Goal: Task Accomplishment & Management: Manage account settings

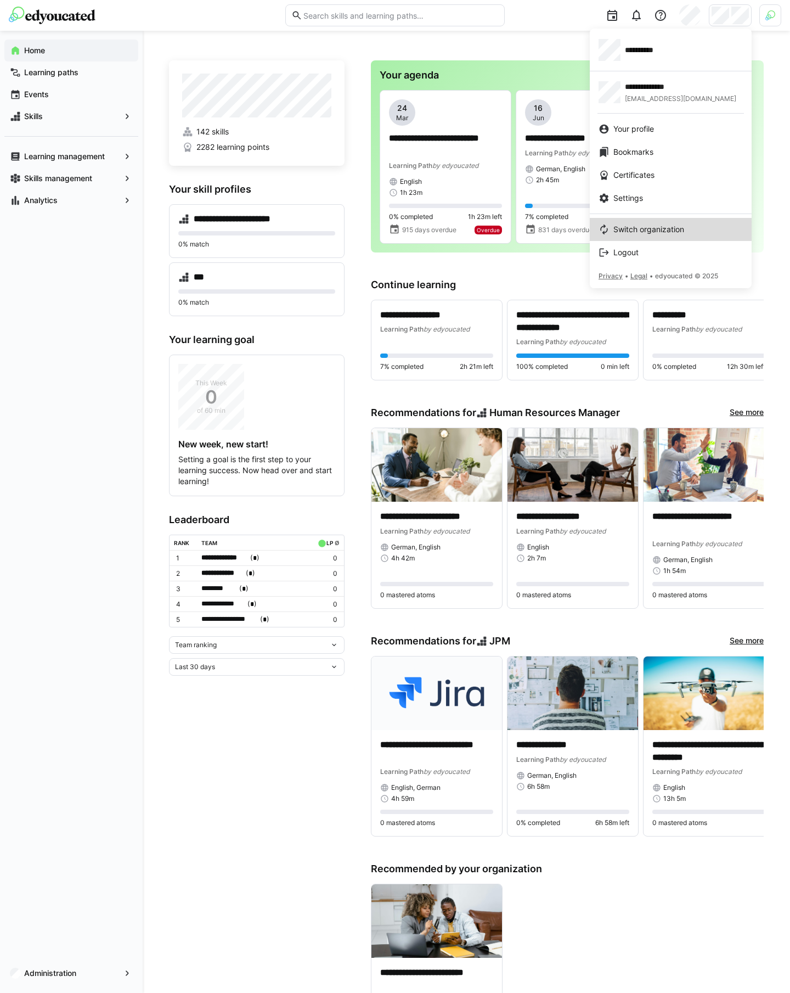
click at [657, 227] on span "Switch organization" at bounding box center [648, 229] width 71 height 11
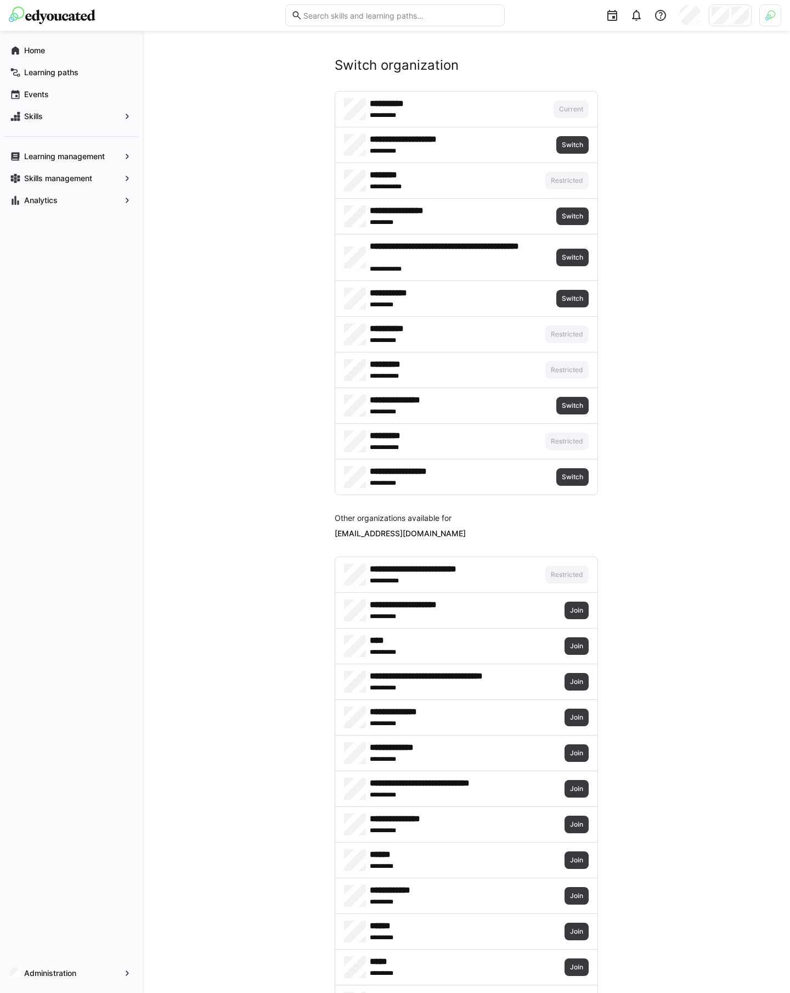
click at [776, 22] on div at bounding box center [770, 15] width 22 height 22
click at [657, 126] on span "Activate" at bounding box center [647, 129] width 28 height 9
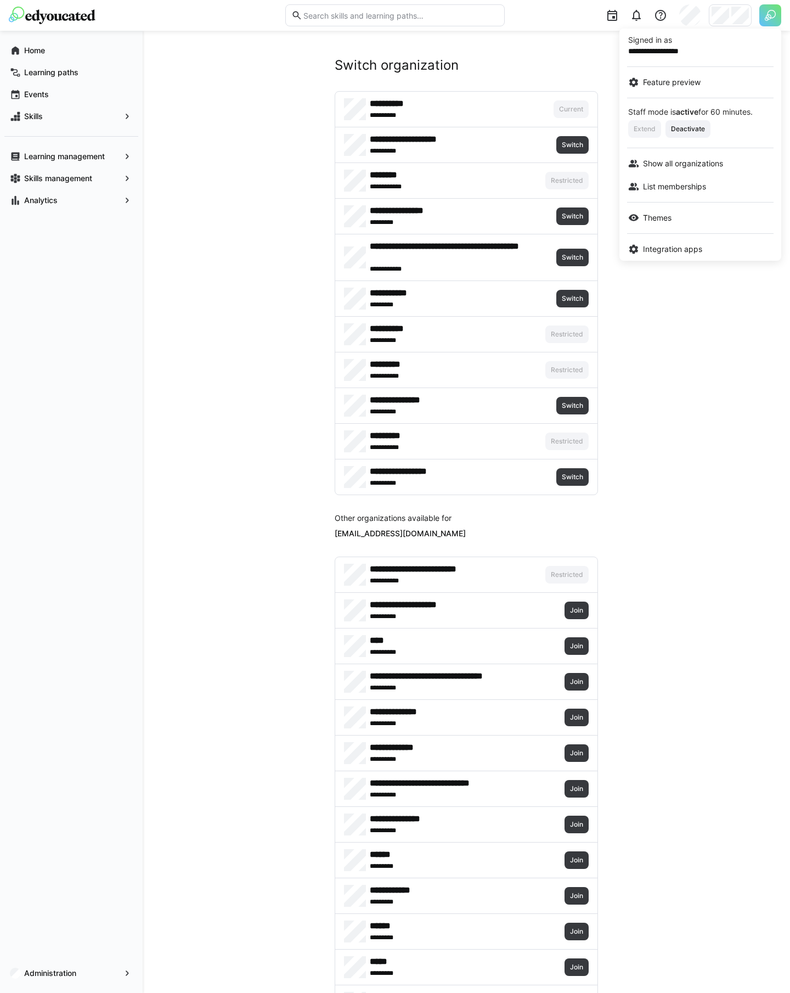
click at [559, 50] on div at bounding box center [395, 496] width 790 height 993
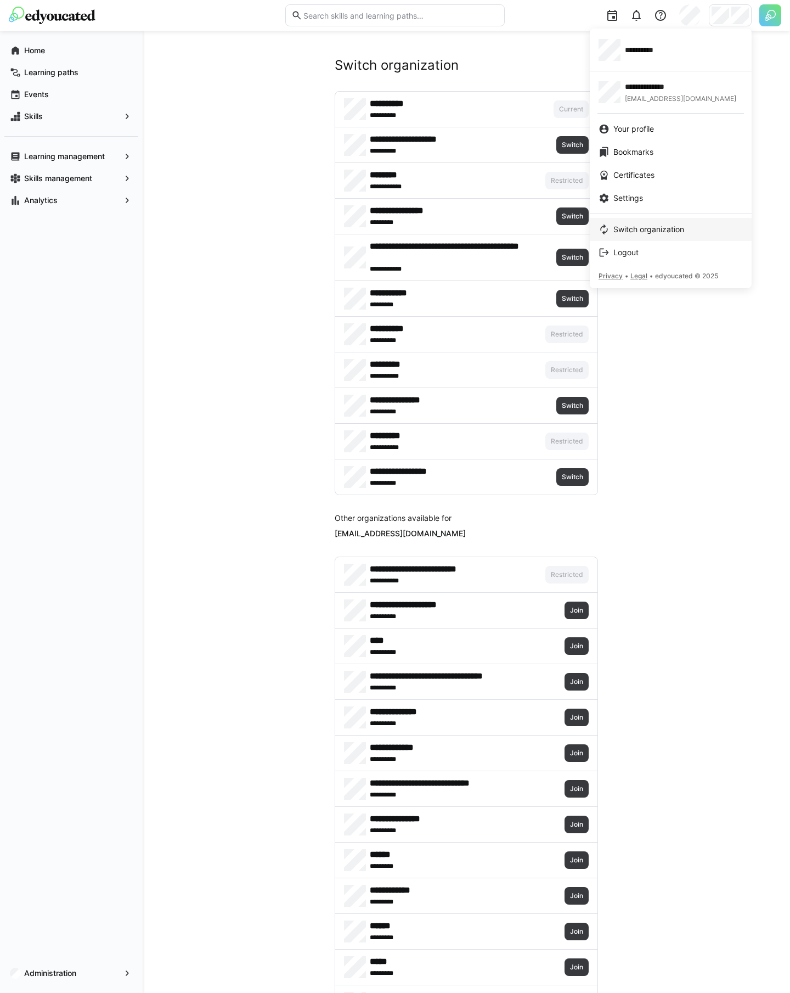
click at [634, 223] on link "Switch organization" at bounding box center [671, 229] width 162 height 23
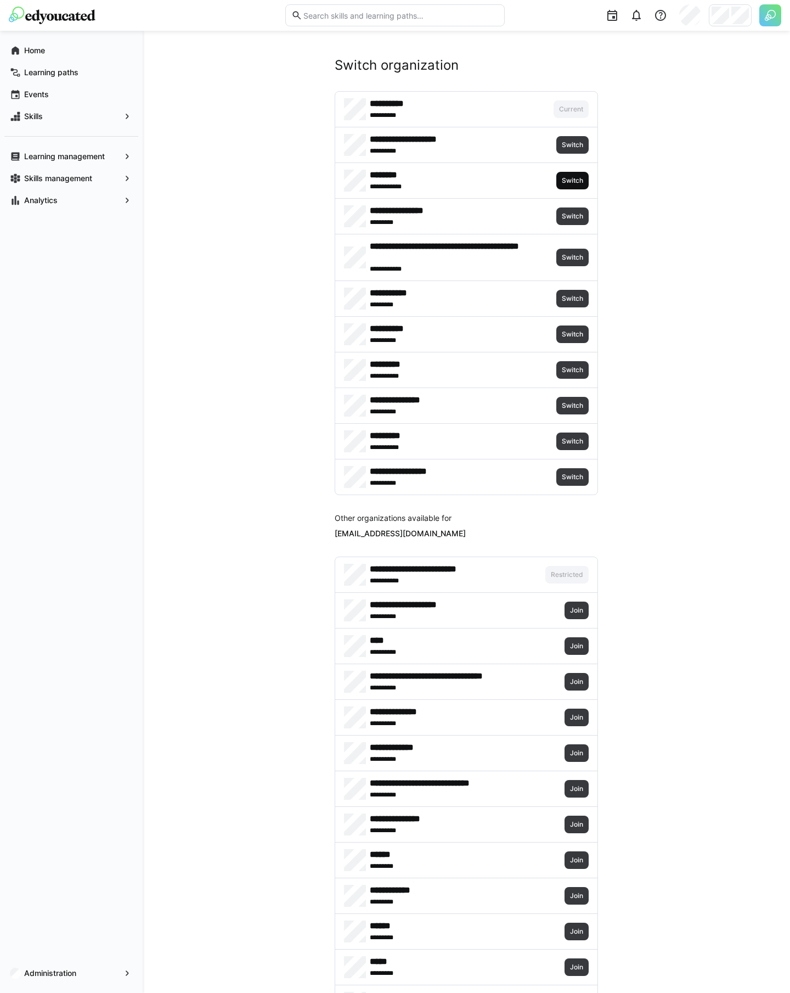
click at [571, 182] on span "Switch" at bounding box center [573, 180] width 24 height 9
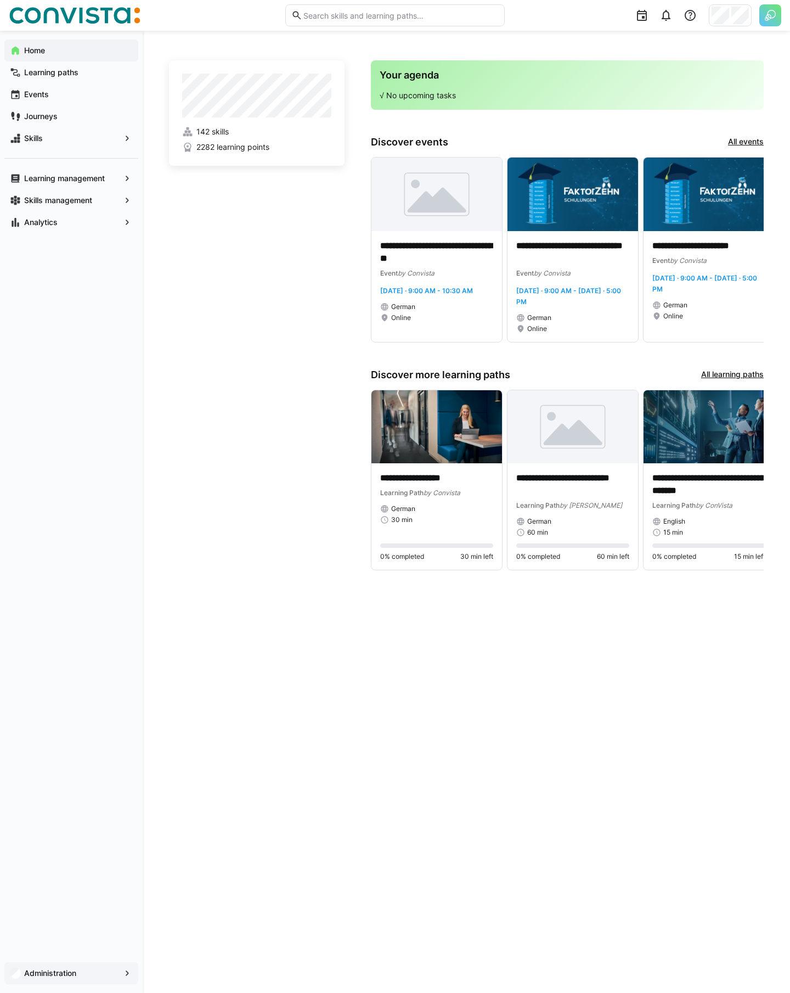
click at [86, 979] on div "Administration" at bounding box center [71, 973] width 134 height 22
